Goal: Information Seeking & Learning: Learn about a topic

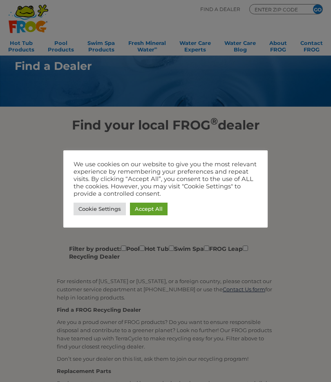
click at [150, 210] on link "Accept All" at bounding box center [149, 209] width 38 height 13
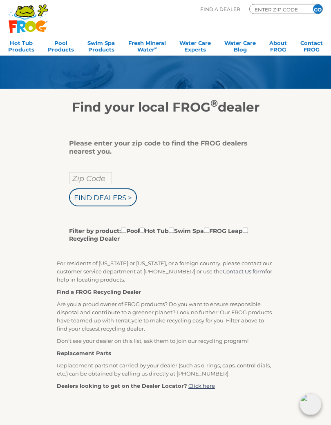
scroll to position [18, 0]
click at [90, 184] on input "Zip Code" at bounding box center [90, 178] width 43 height 12
type input "47424"
click at [112, 197] on input "Find Dealers >" at bounding box center [103, 197] width 68 height 18
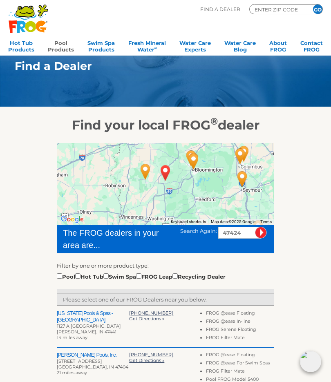
click at [67, 49] on link "Pool Products" at bounding box center [61, 45] width 26 height 16
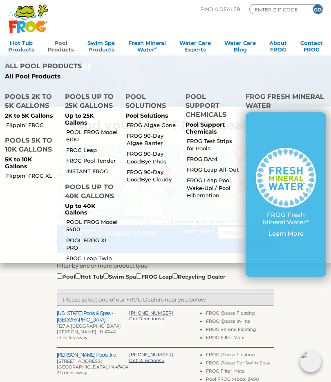
click at [103, 218] on link "POOL FROG Model 5400" at bounding box center [92, 225] width 52 height 15
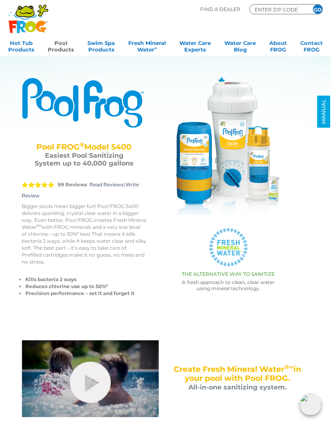
click at [241, 154] on img at bounding box center [228, 146] width 138 height 138
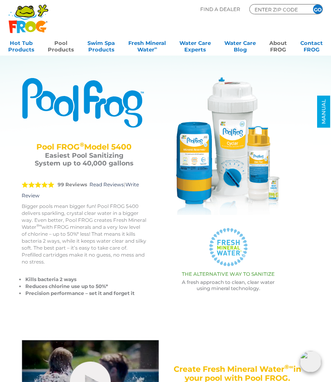
click at [282, 49] on link "About FROG" at bounding box center [278, 45] width 18 height 16
click at [25, 19] on icon ".st130{clip-path:url(#SVGID_2_);fill-rule:evenodd;clip-rule:evenodd;fill:#C3CC0…" at bounding box center [28, 18] width 40 height 29
click at [32, 15] on icon at bounding box center [25, 11] width 18 height 11
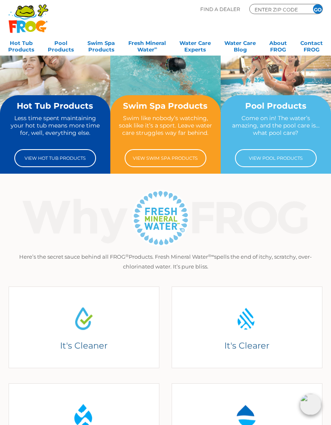
scroll to position [25, 0]
click at [274, 157] on link "View Pool Products" at bounding box center [276, 158] width 82 height 18
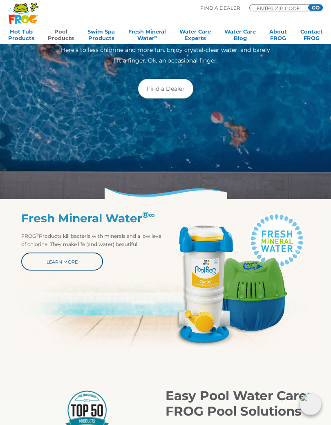
scroll to position [130, 0]
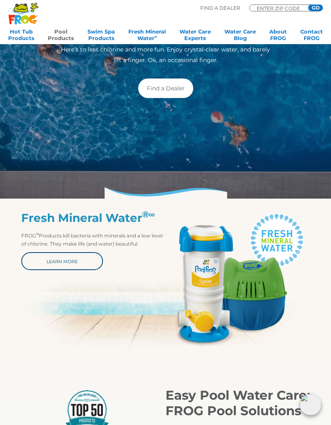
click at [61, 259] on link "Learn More" at bounding box center [62, 261] width 82 height 18
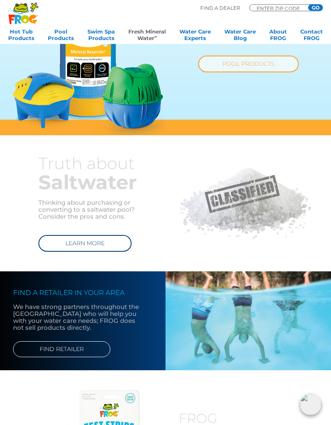
scroll to position [487, 0]
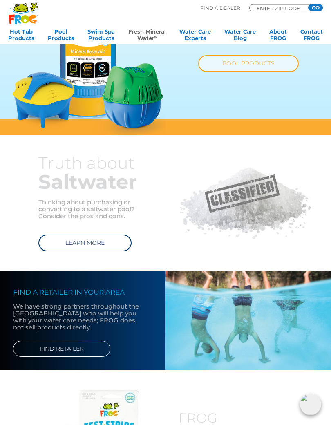
click at [250, 60] on link "POOL PRODUCTS" at bounding box center [248, 64] width 101 height 17
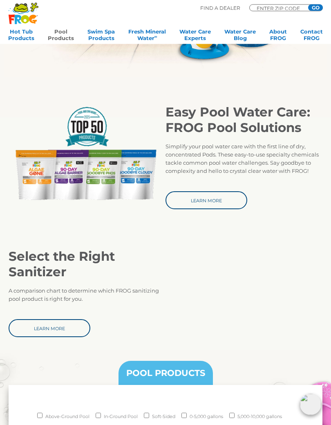
scroll to position [413, 0]
click at [208, 197] on link "Learn More" at bounding box center [206, 200] width 82 height 18
